Goal: Navigation & Orientation: Find specific page/section

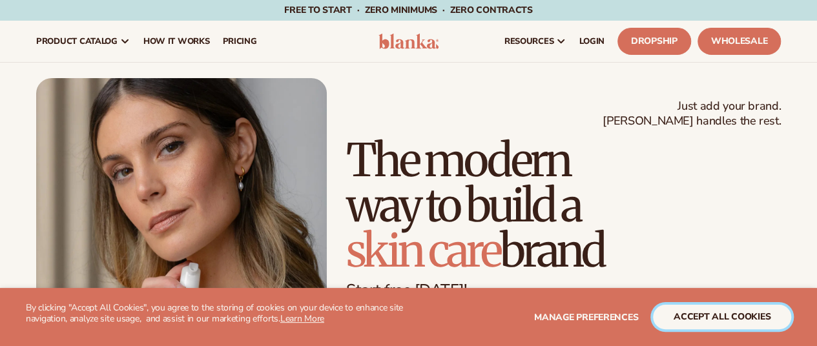
click at [653, 315] on button "accept all cookies" at bounding box center [722, 317] width 138 height 25
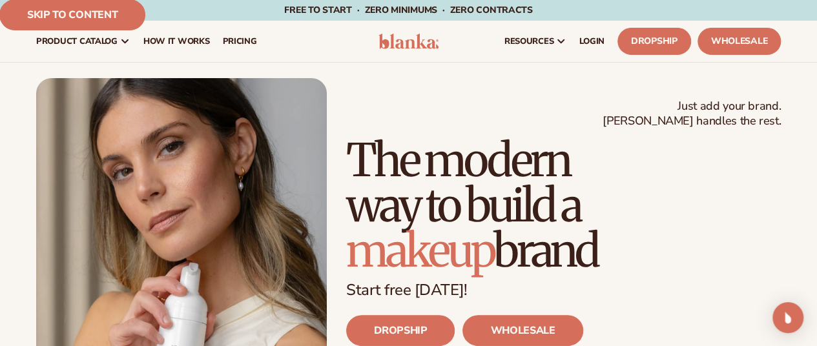
click at [52, 7] on link "Skip to content" at bounding box center [72, 14] width 146 height 31
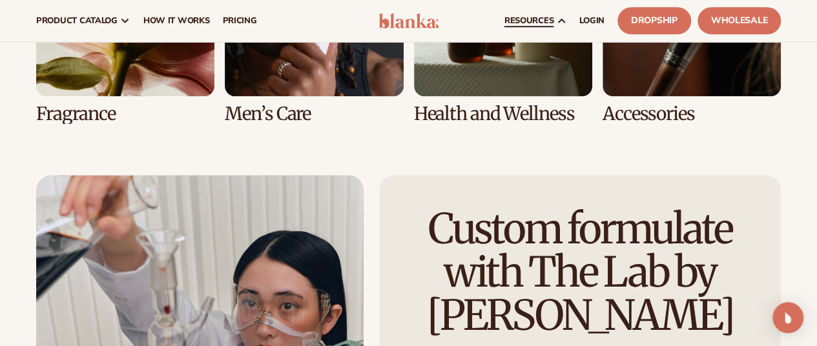
scroll to position [3012, 0]
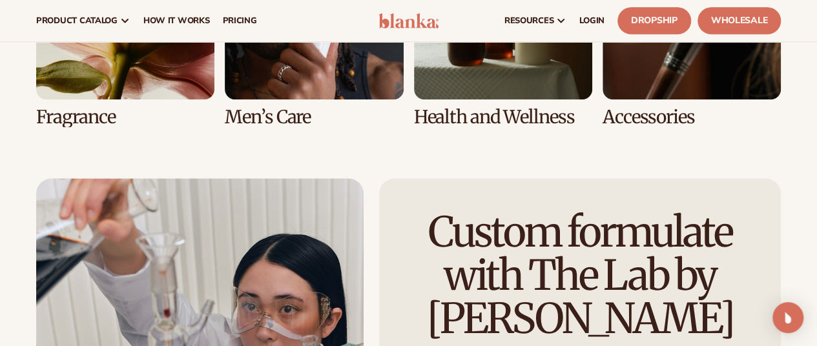
click at [0, 0] on link "VIEW PRODUCTS" at bounding box center [0, 0] width 0 height 0
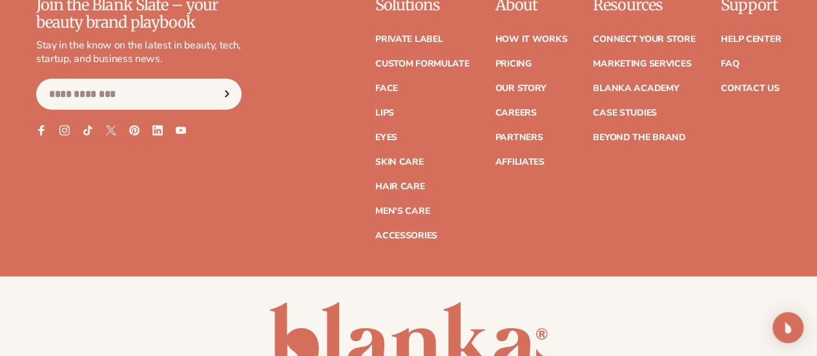
scroll to position [4194, 0]
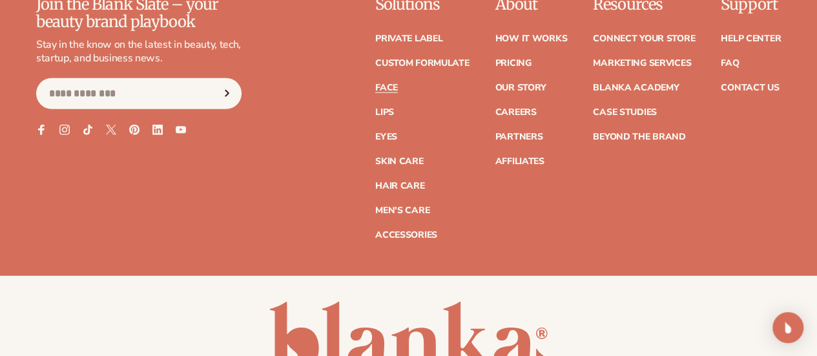
click at [375, 87] on link "Face" at bounding box center [386, 87] width 23 height 9
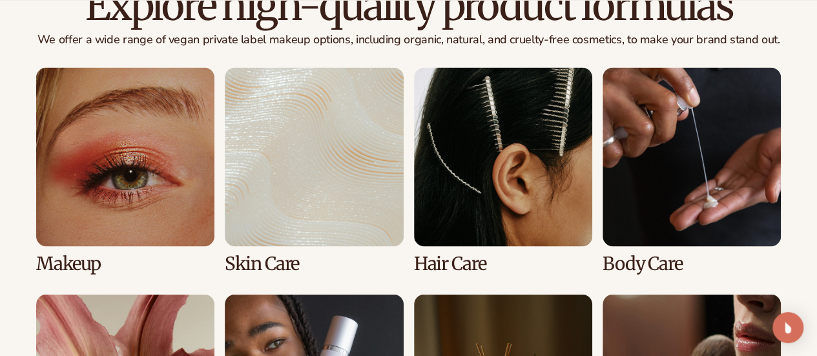
scroll to position [972, 0]
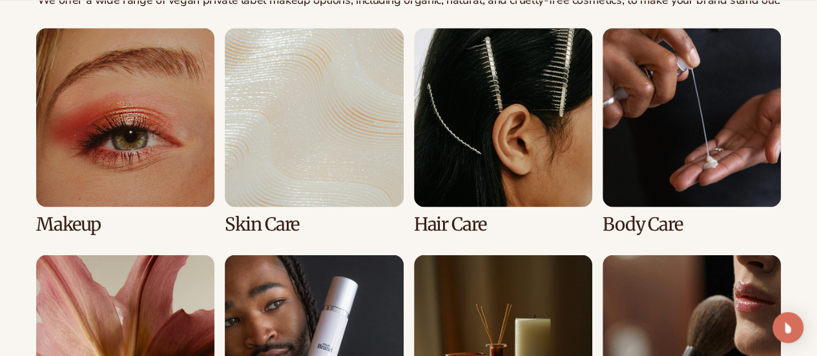
click at [87, 121] on link "1 / 8" at bounding box center [125, 131] width 178 height 206
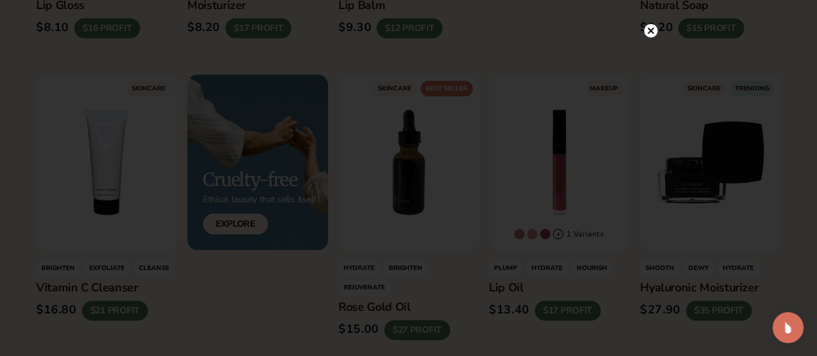
scroll to position [623, 0]
click at [644, 17] on icon at bounding box center [644, 18] width 6 height 6
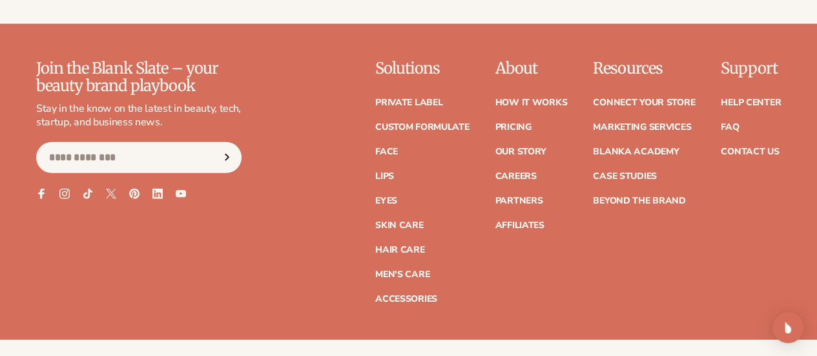
scroll to position [4130, 0]
click at [375, 303] on link "Accessories" at bounding box center [406, 298] width 62 height 9
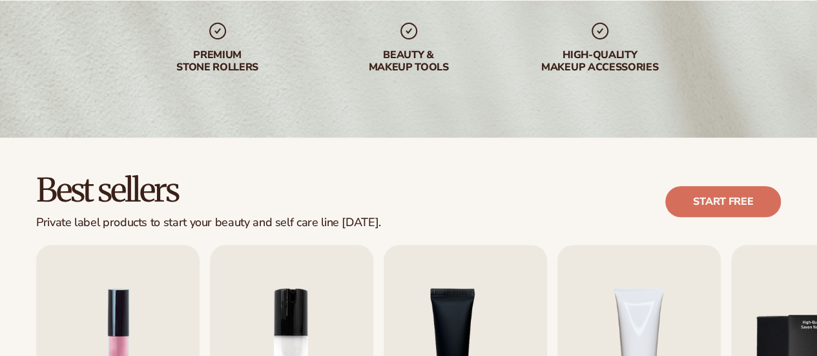
scroll to position [215, 0]
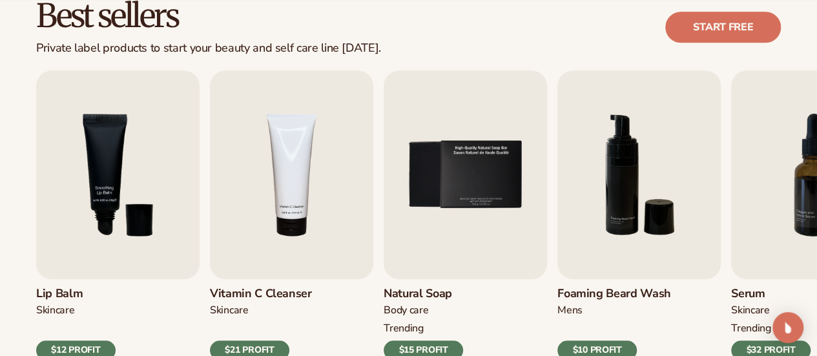
scroll to position [385, 0]
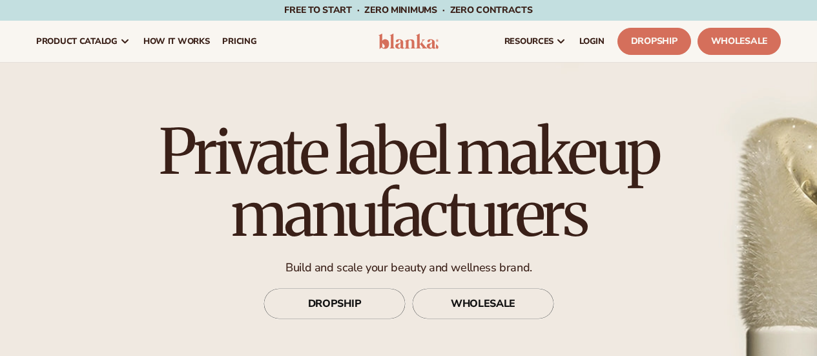
scroll to position [4130, 0]
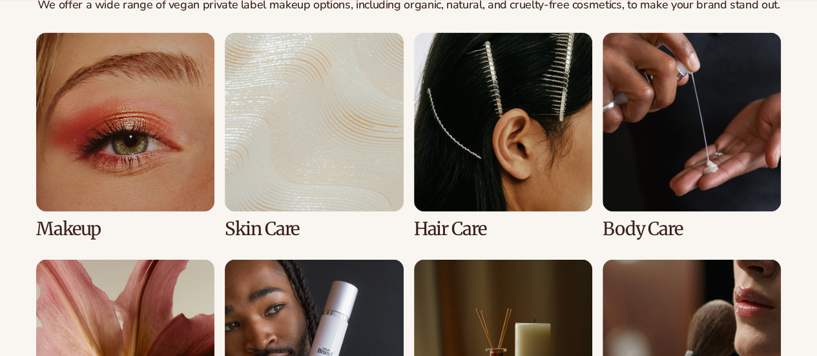
scroll to position [972, 0]
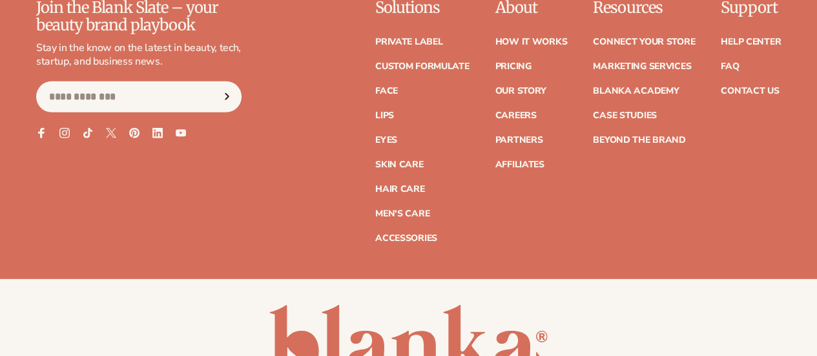
scroll to position [4194, 0]
